Goal: Navigation & Orientation: Find specific page/section

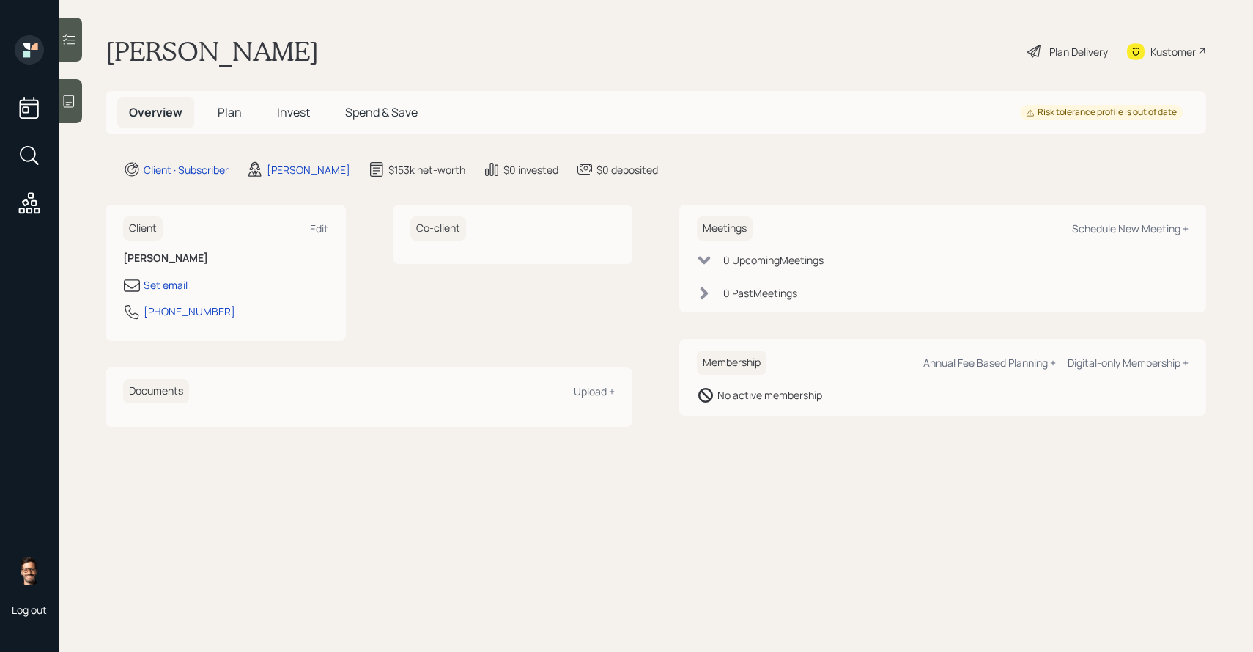
click at [285, 106] on span "Invest" at bounding box center [293, 112] width 33 height 16
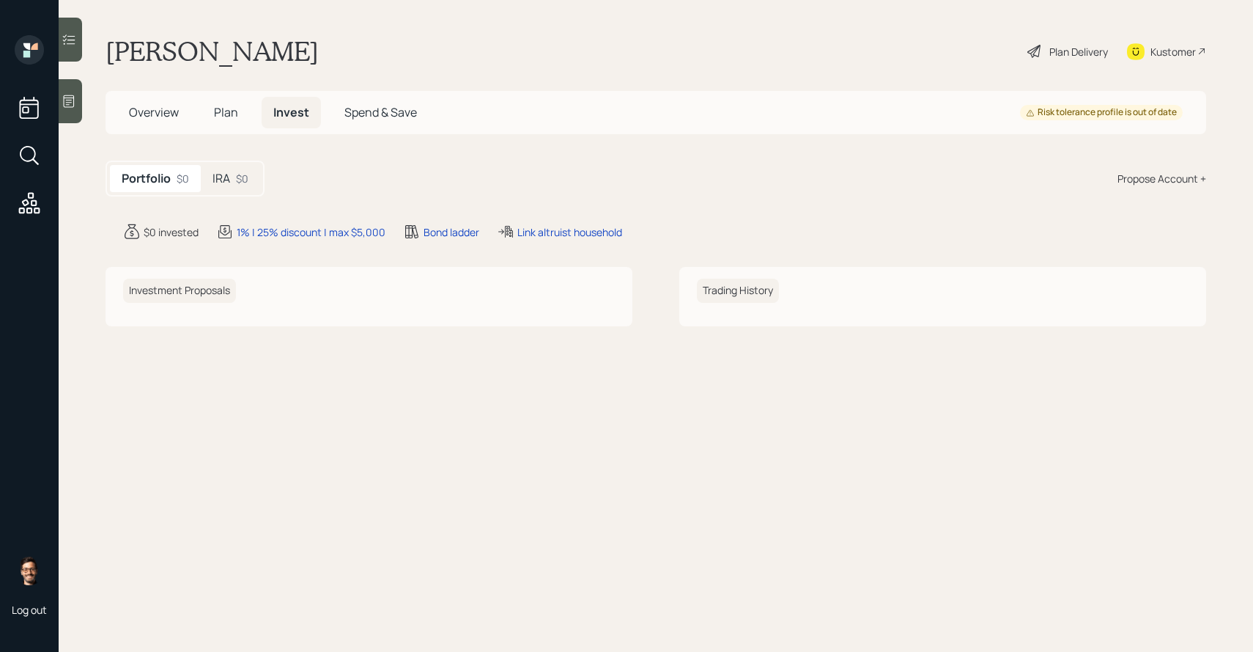
click at [233, 114] on span "Plan" at bounding box center [226, 112] width 24 height 16
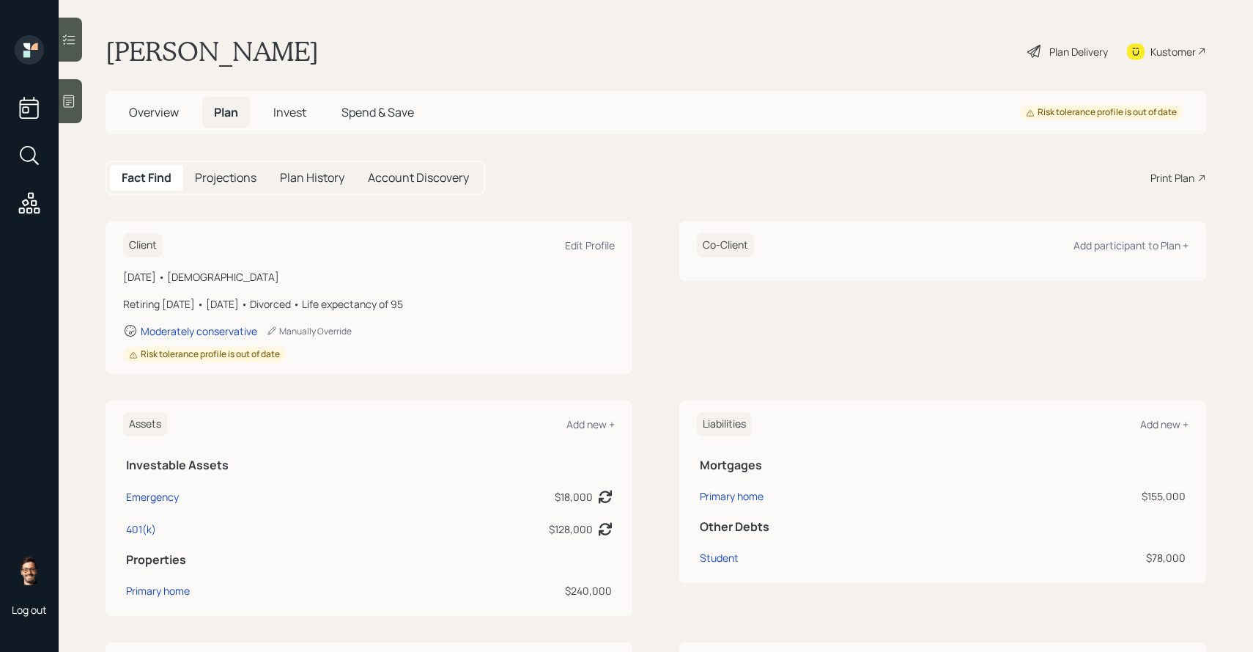
click at [231, 172] on h5 "Projections" at bounding box center [226, 178] width 62 height 14
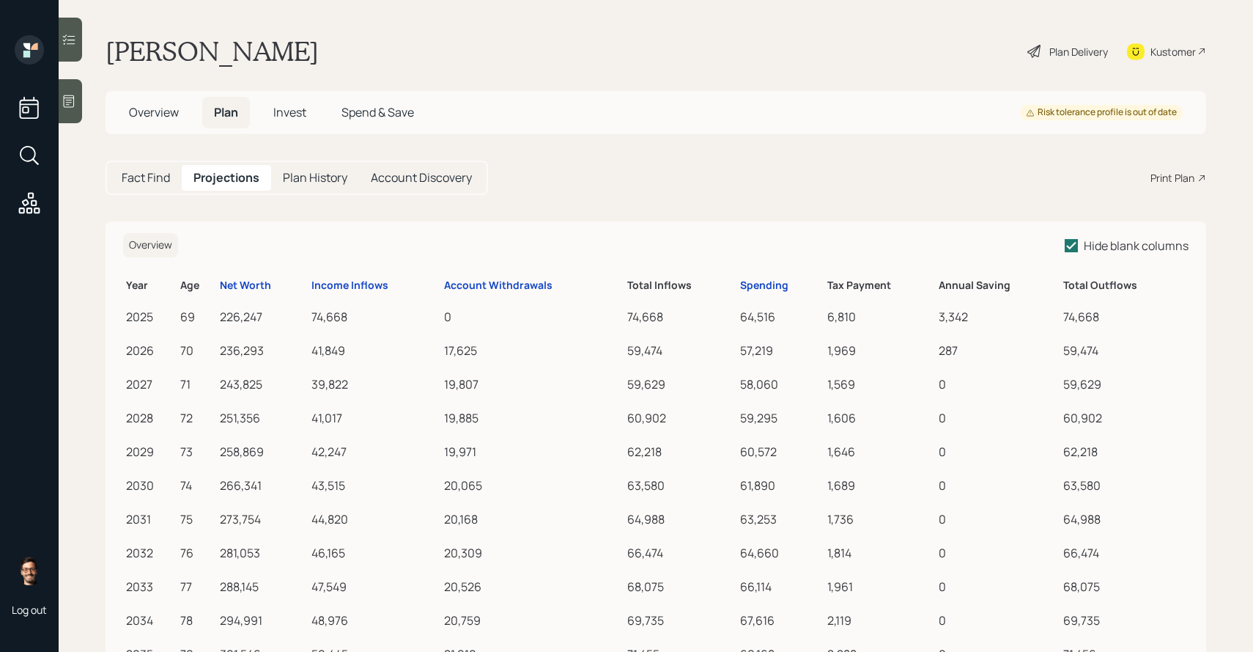
click at [292, 122] on h5 "Invest" at bounding box center [290, 113] width 56 height 32
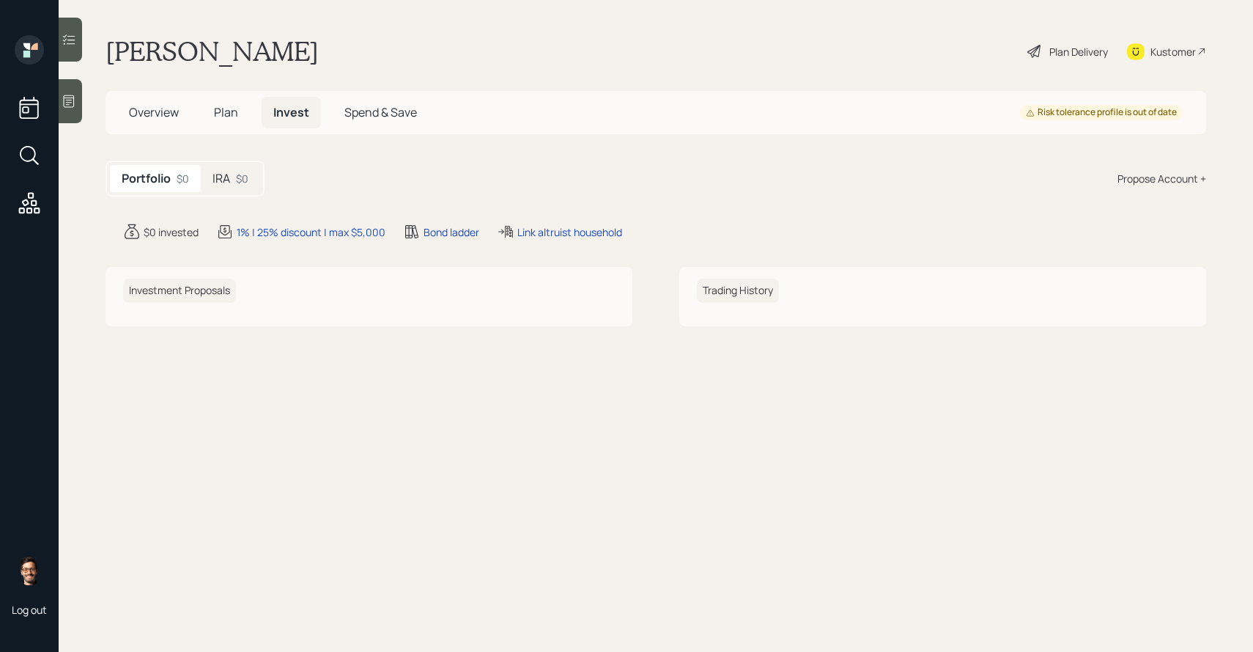
click at [162, 117] on span "Overview" at bounding box center [154, 112] width 50 height 16
click at [34, 204] on icon at bounding box center [29, 203] width 26 height 26
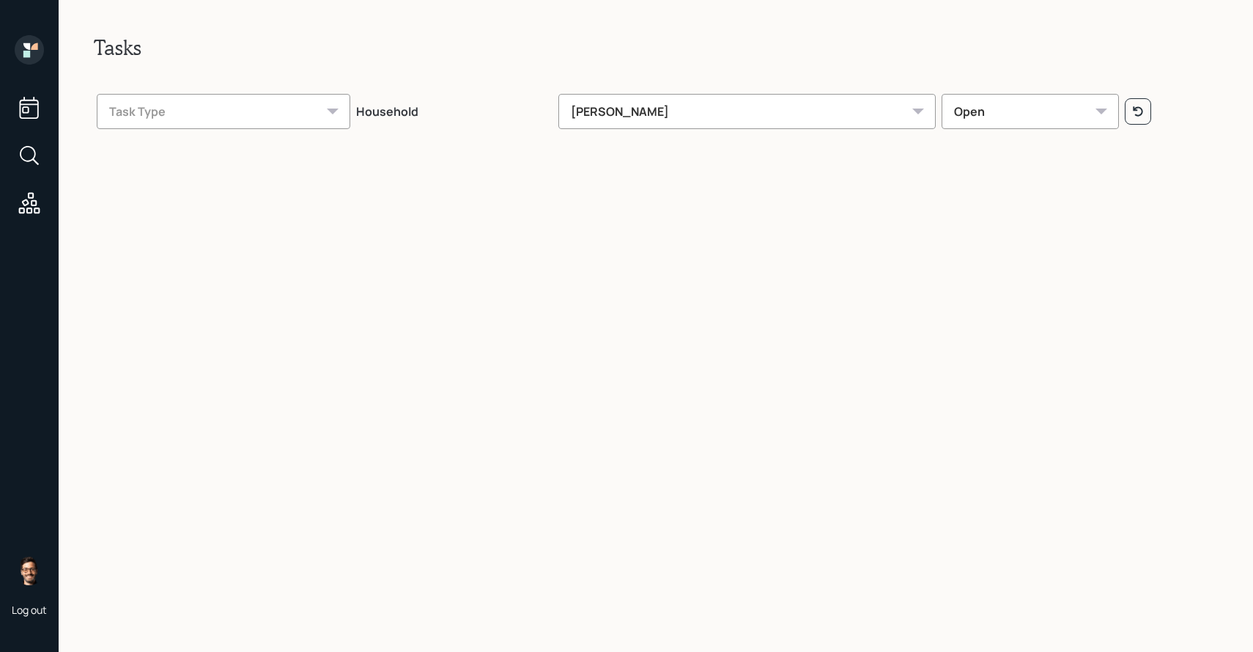
click at [739, 111] on div "[PERSON_NAME]" at bounding box center [748, 111] width 378 height 35
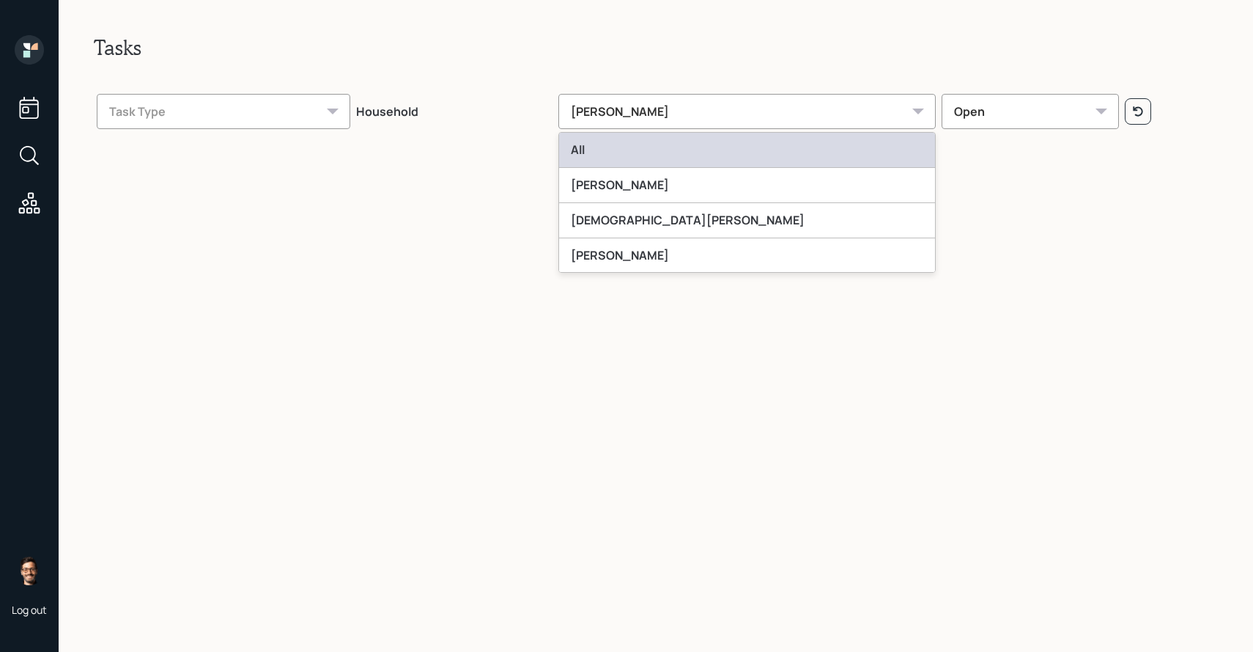
click at [694, 150] on div "All" at bounding box center [747, 150] width 376 height 35
